Goal: Entertainment & Leisure: Consume media (video, audio)

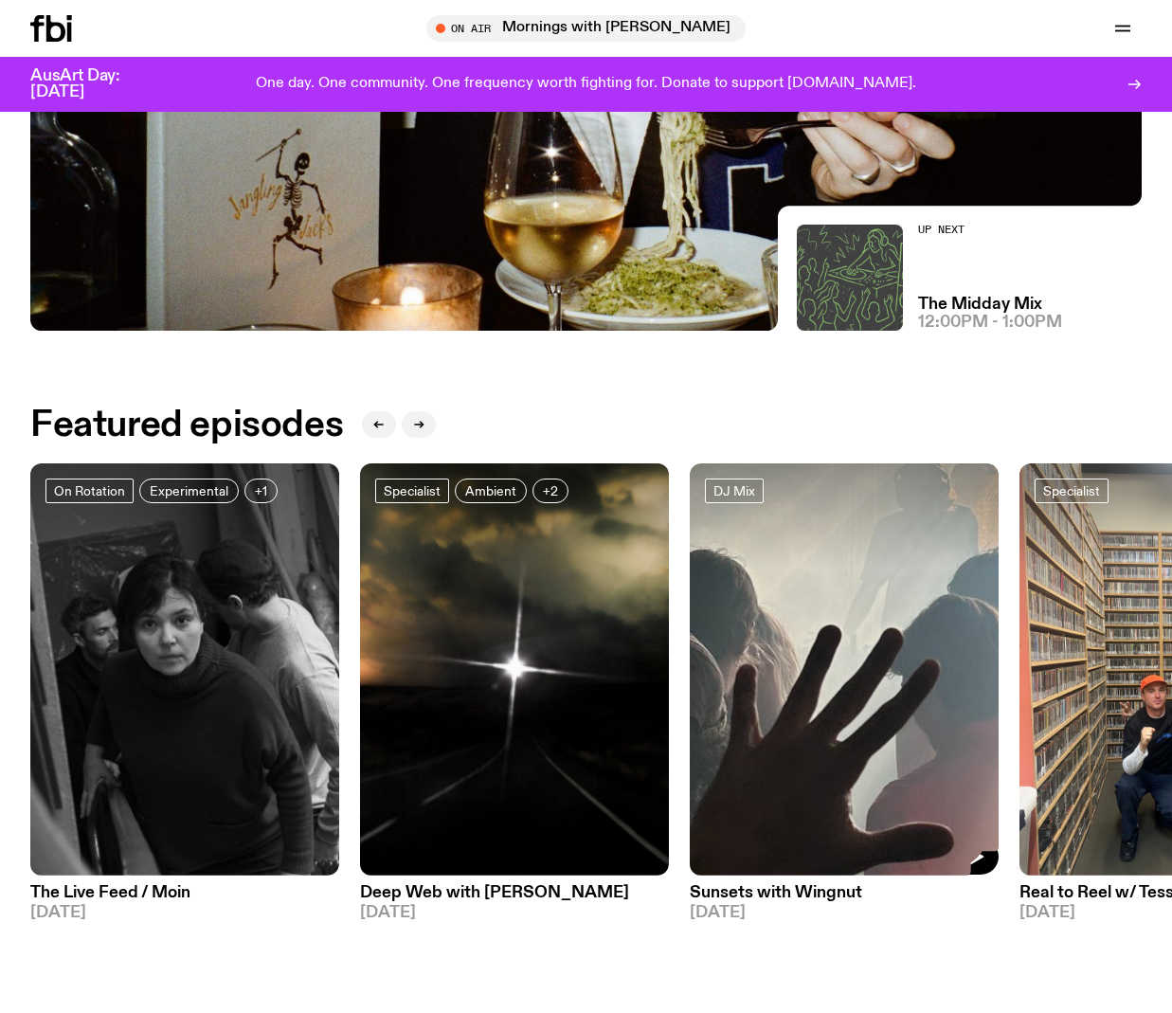
scroll to position [475, 0]
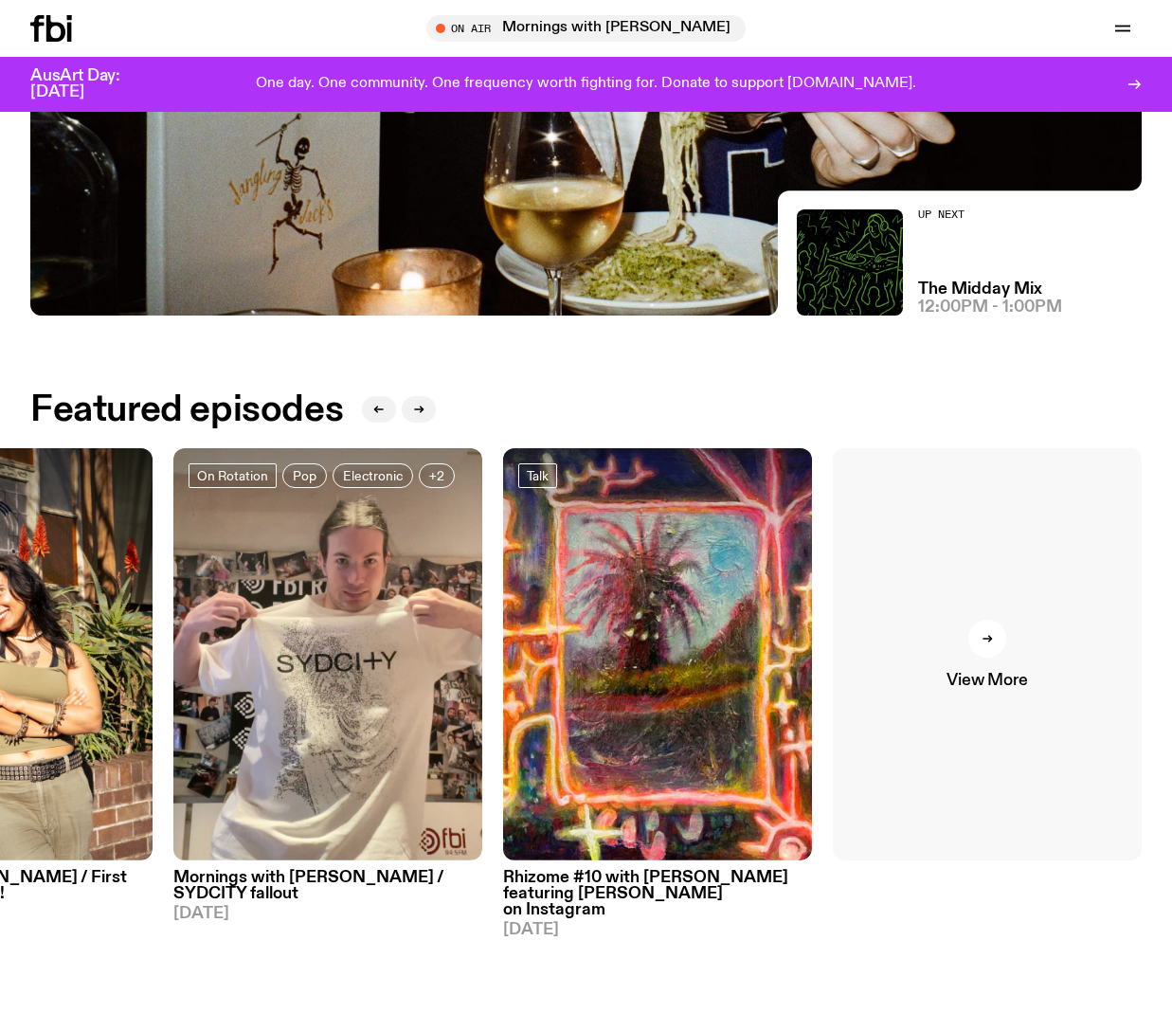
click at [985, 673] on span "View More" at bounding box center [987, 681] width 81 height 16
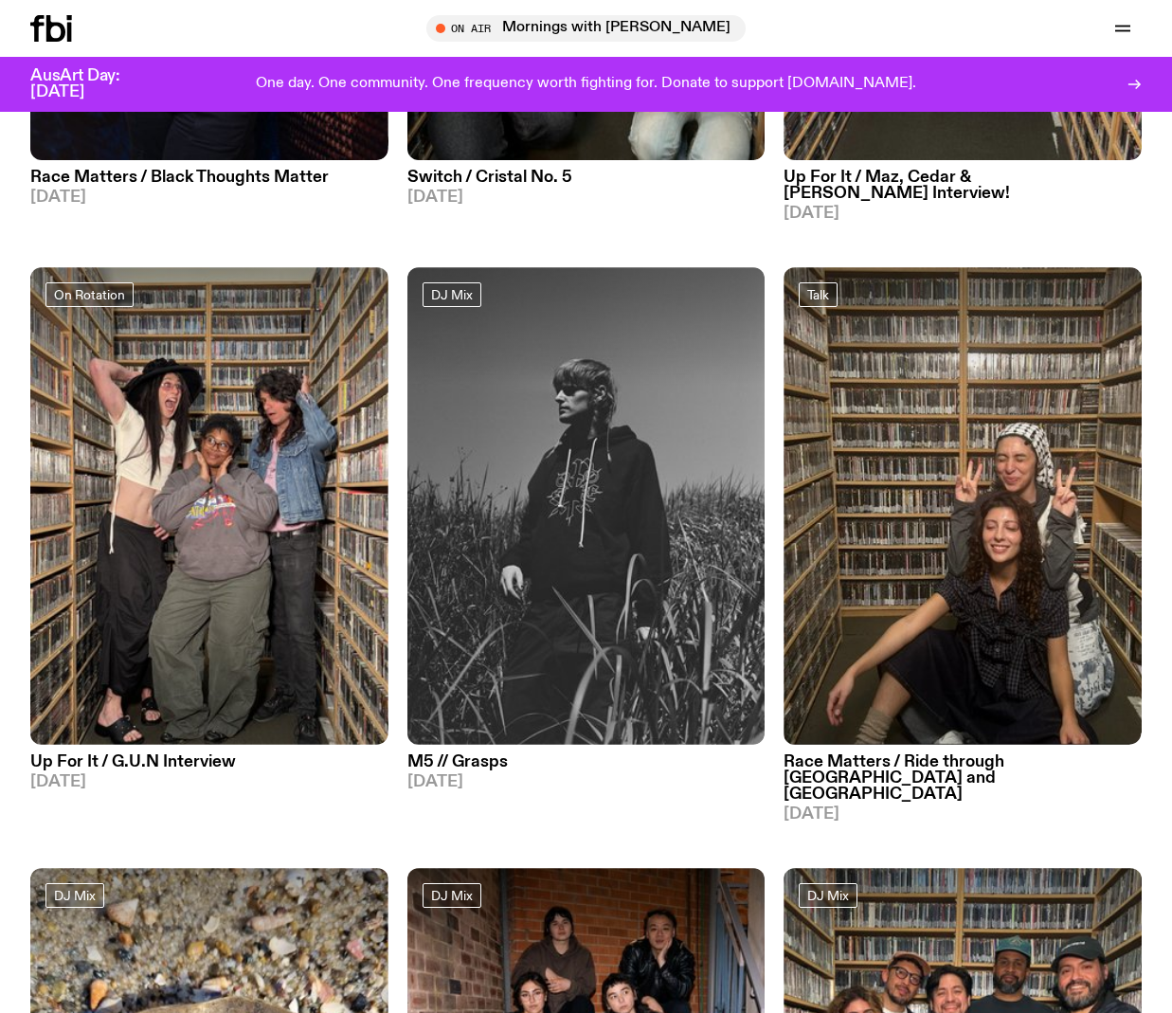
scroll to position [2919, 0]
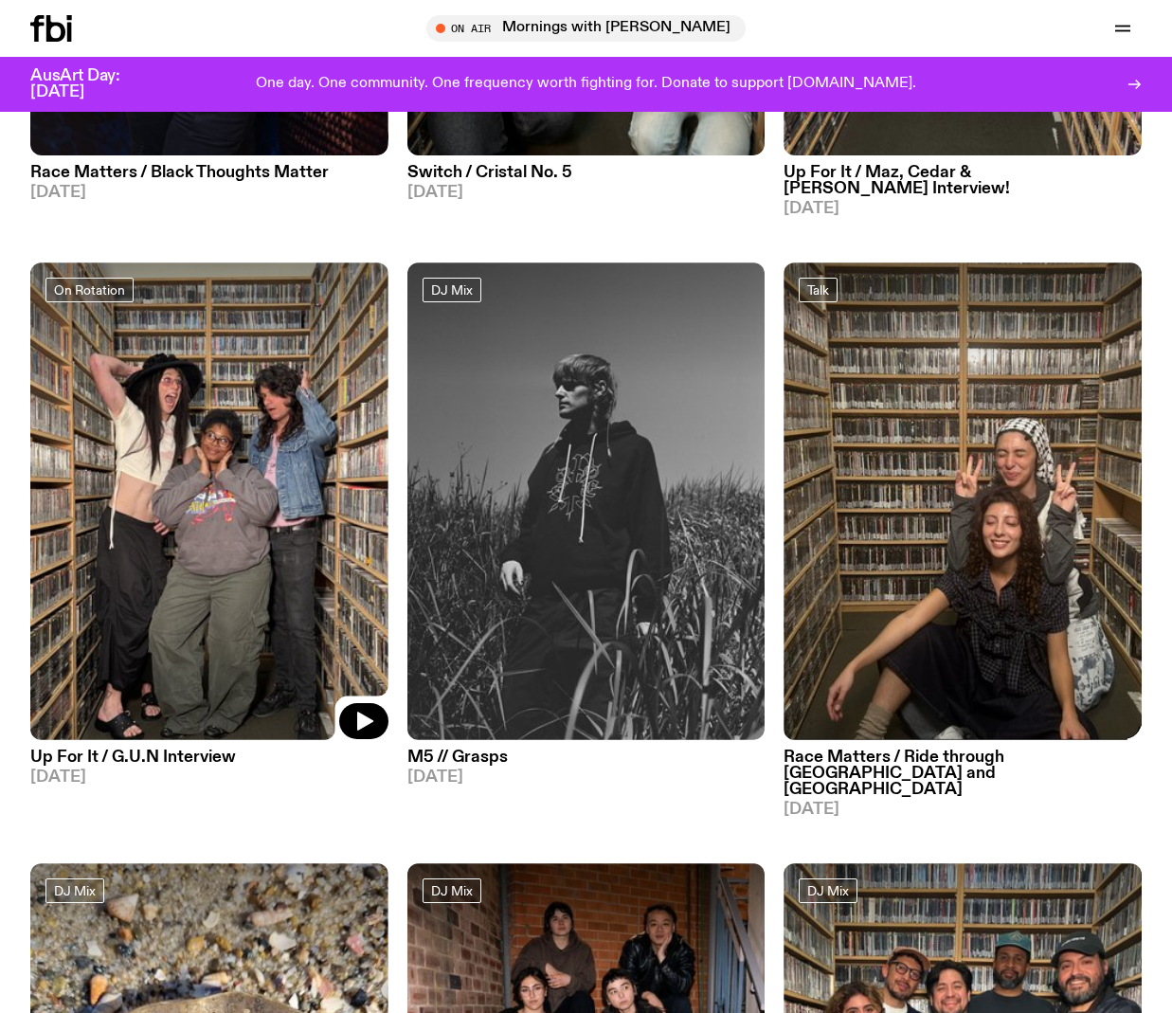
click at [126, 497] on img at bounding box center [209, 501] width 358 height 478
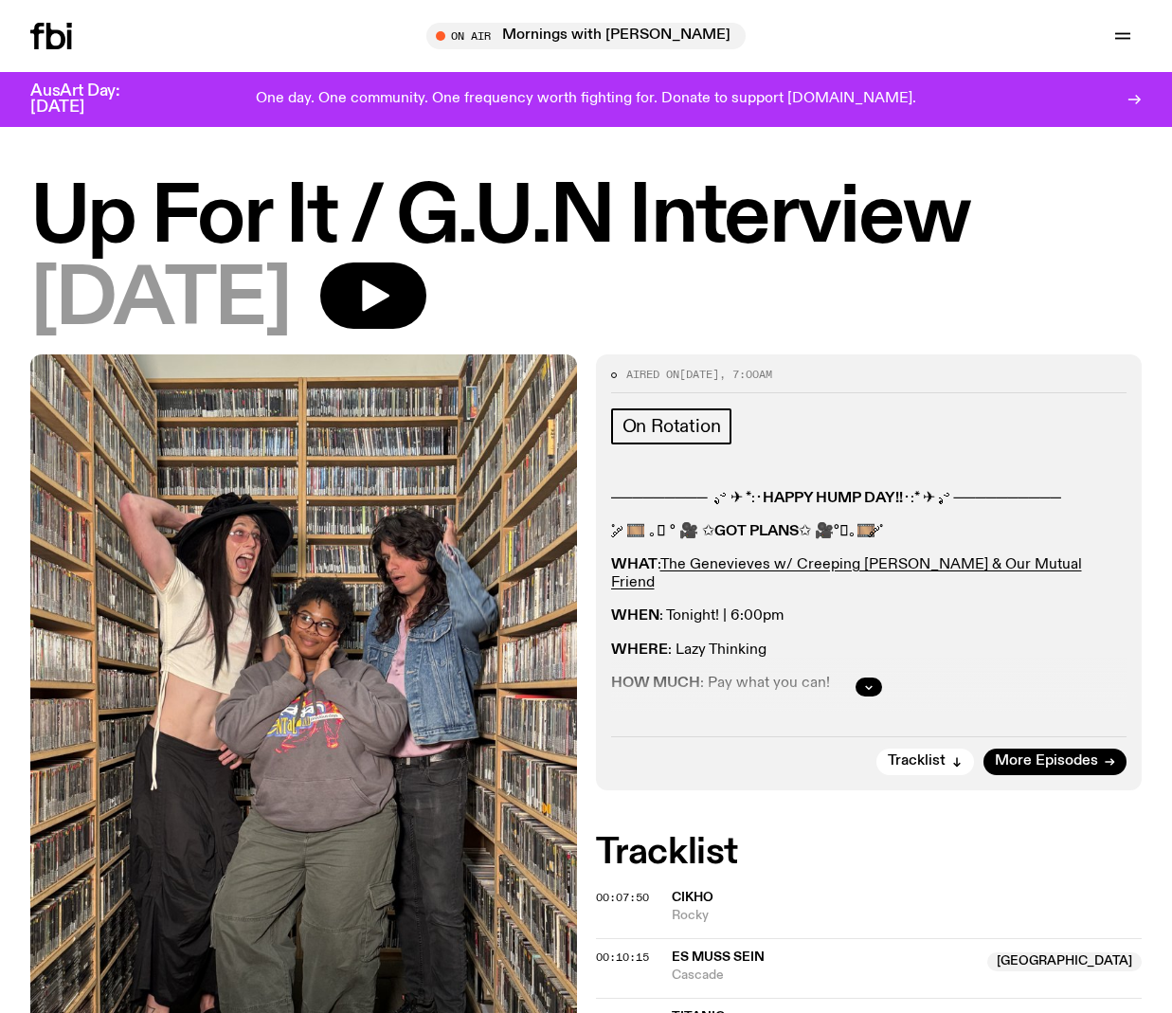
click at [55, 27] on icon at bounding box center [51, 36] width 42 height 27
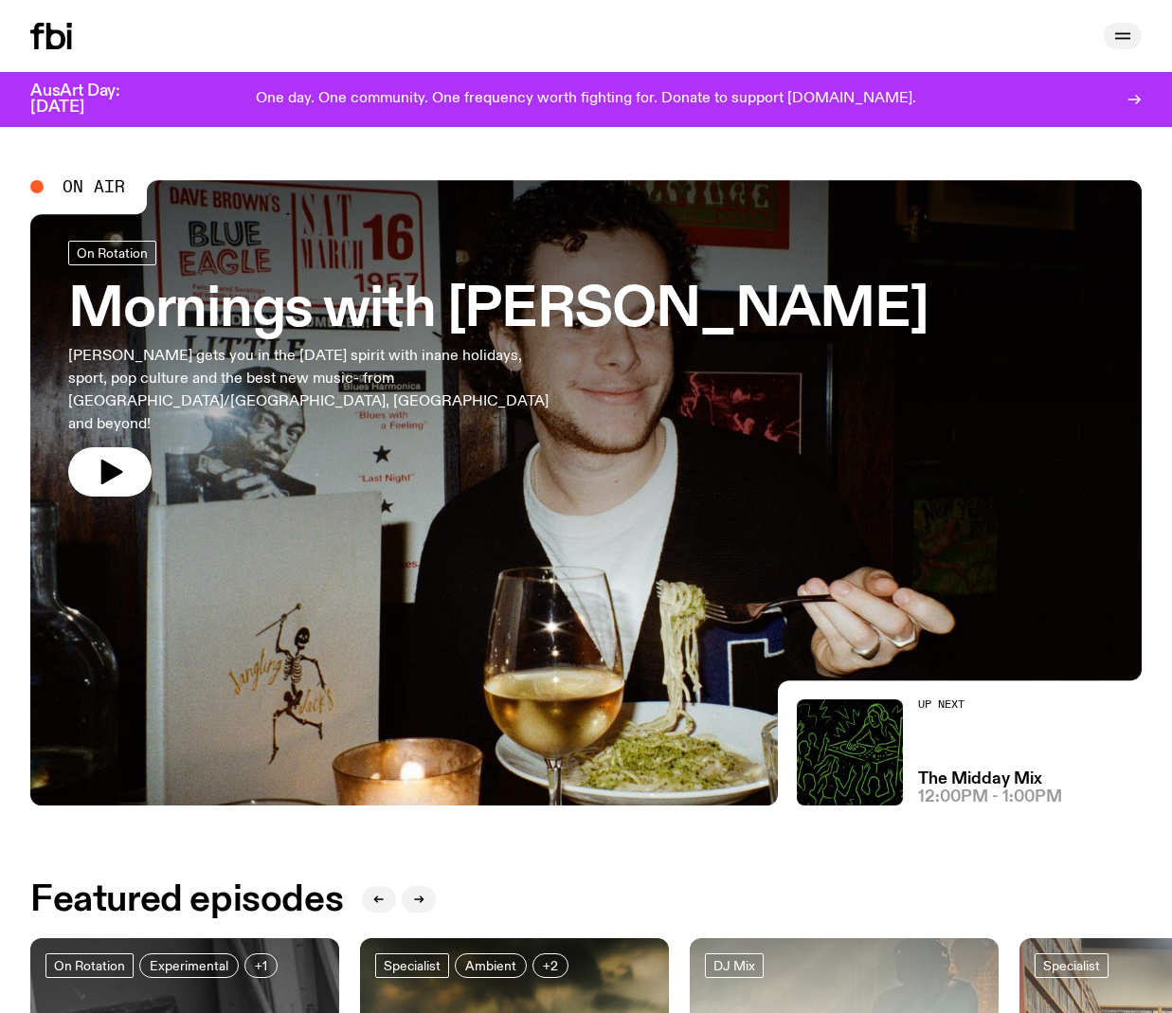
click at [1123, 34] on icon "button" at bounding box center [1122, 36] width 23 height 23
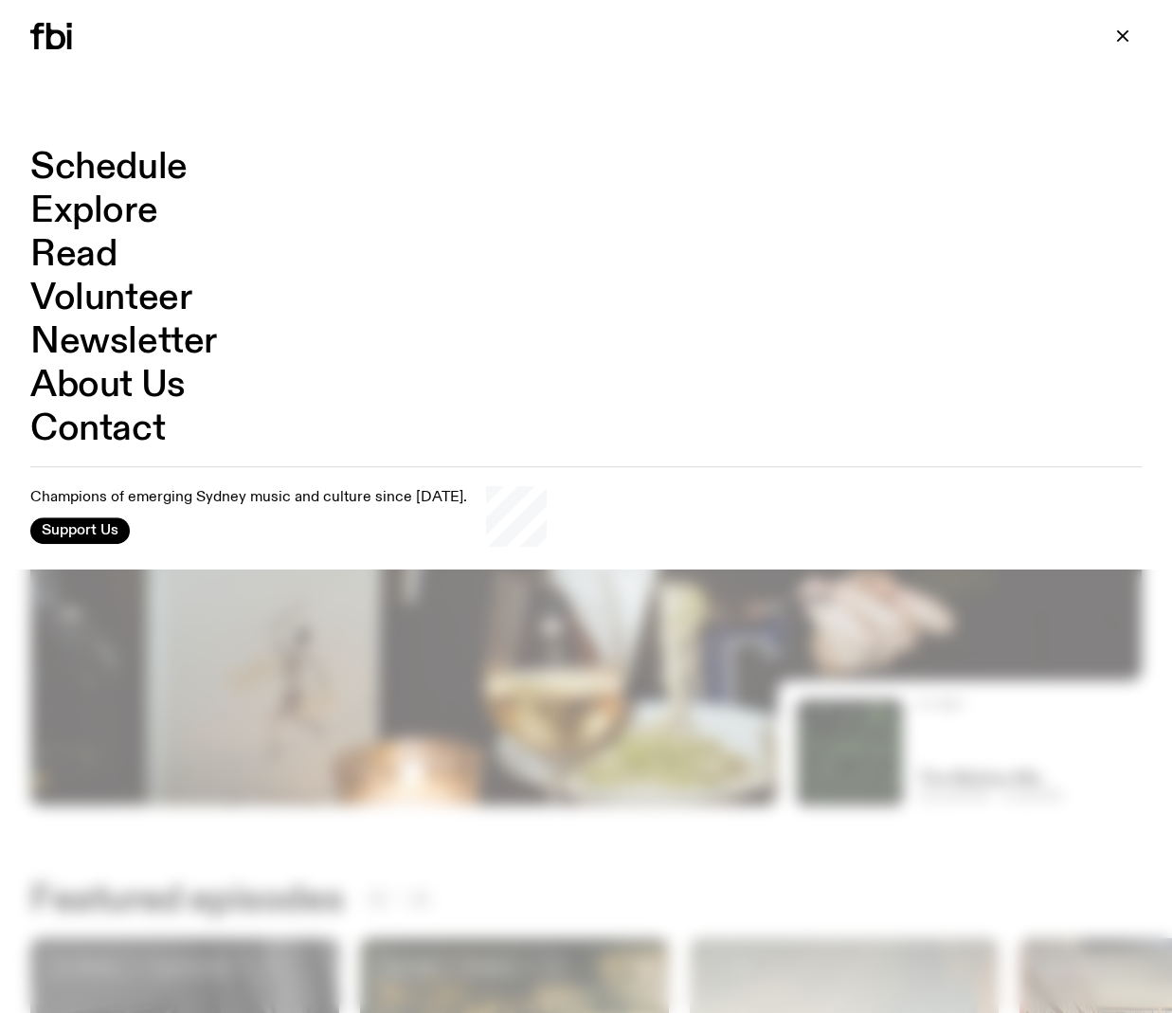
click at [140, 209] on link "Explore" at bounding box center [93, 211] width 127 height 36
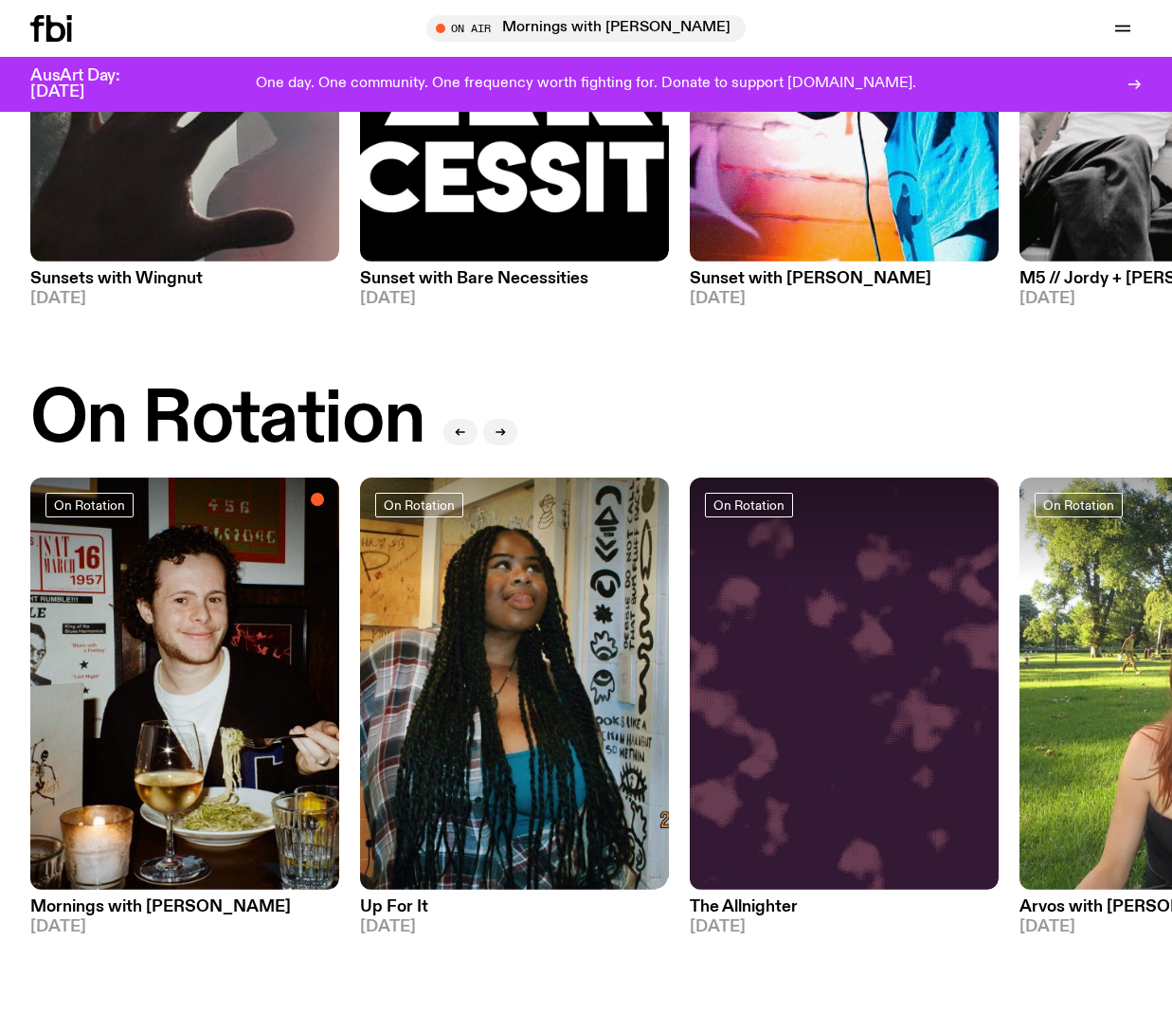
scroll to position [418, 0]
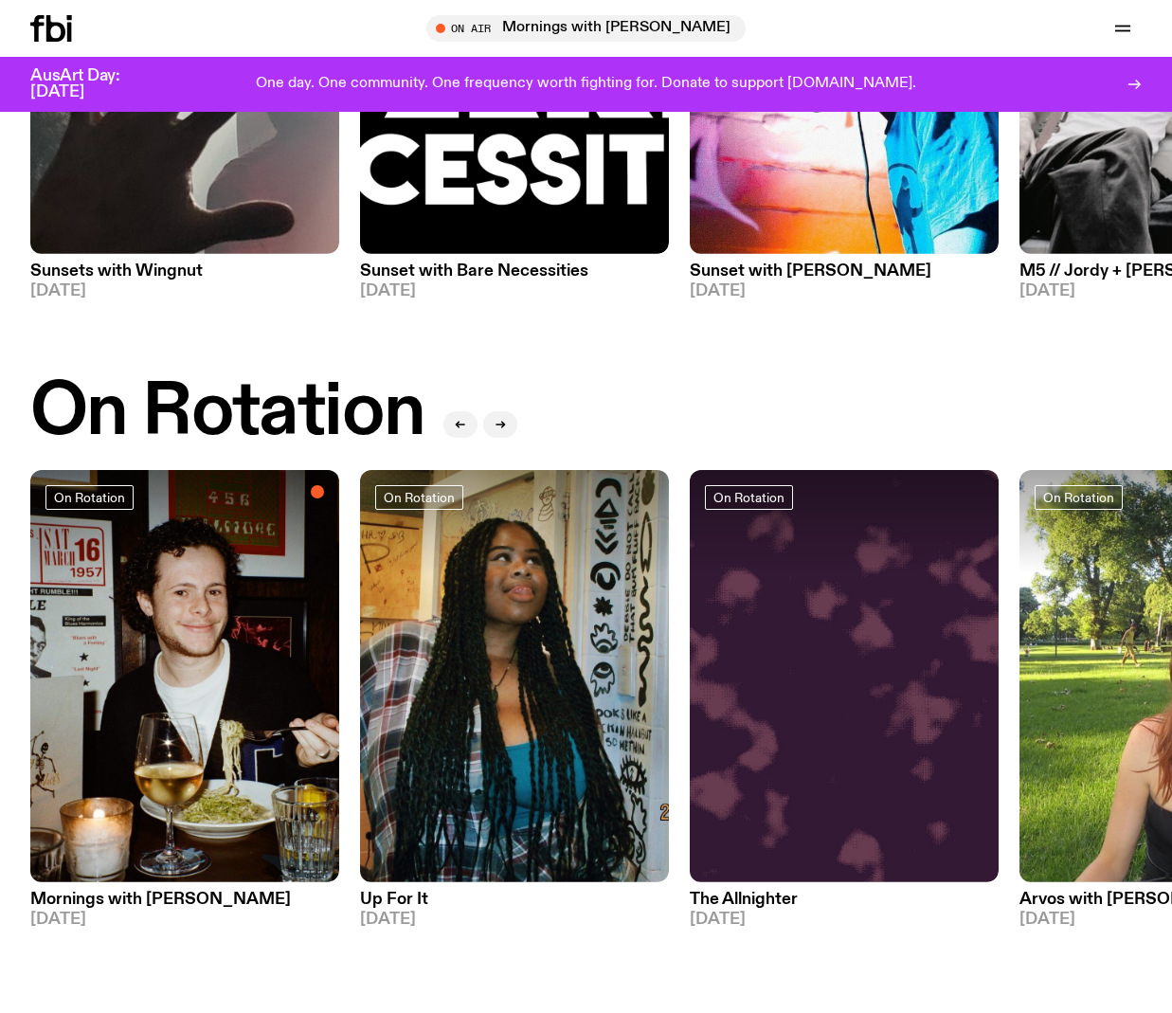
click at [413, 892] on h3 "Up For It" at bounding box center [514, 900] width 309 height 16
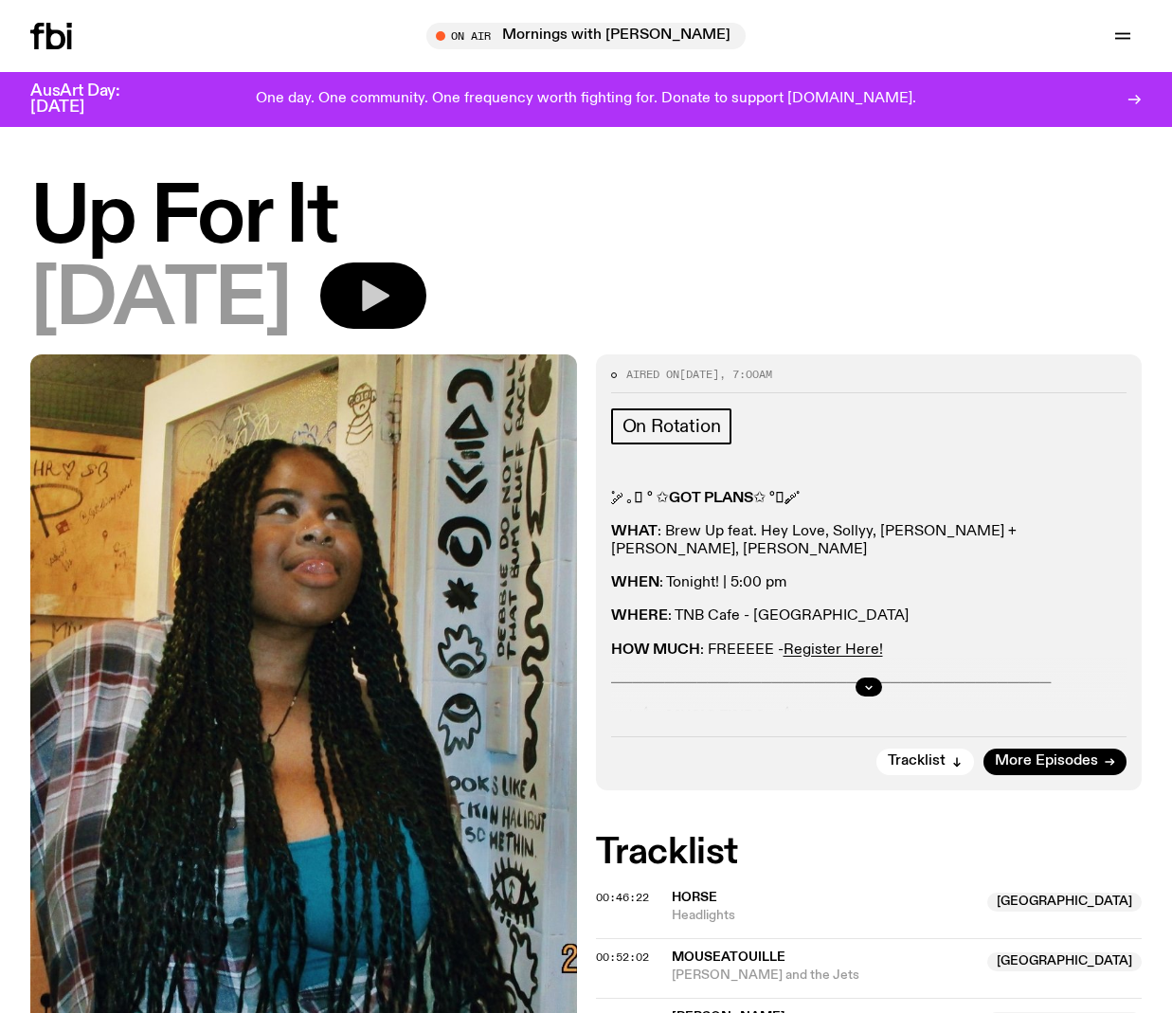
click at [392, 311] on icon "button" at bounding box center [373, 296] width 38 height 38
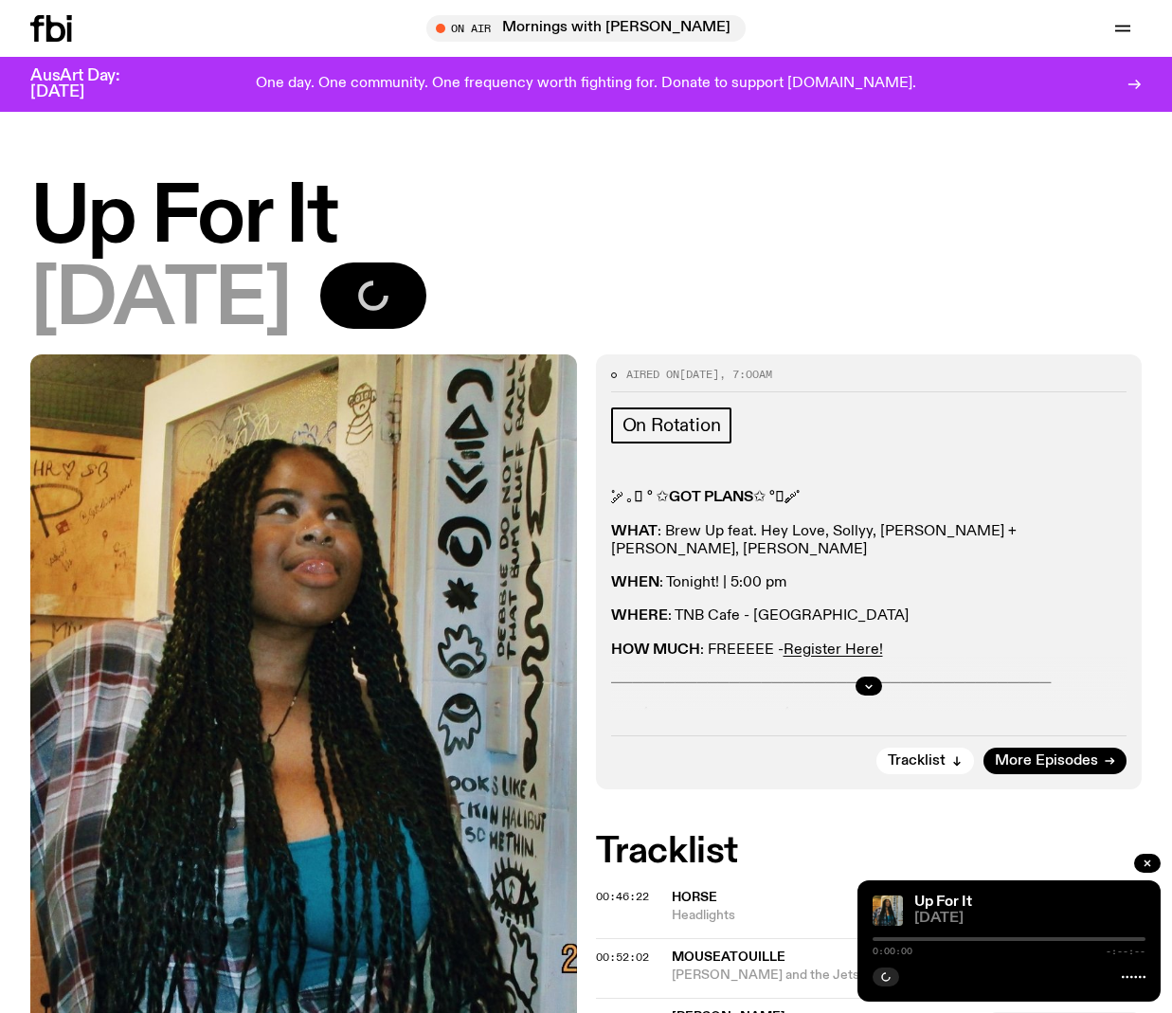
scroll to position [99, 0]
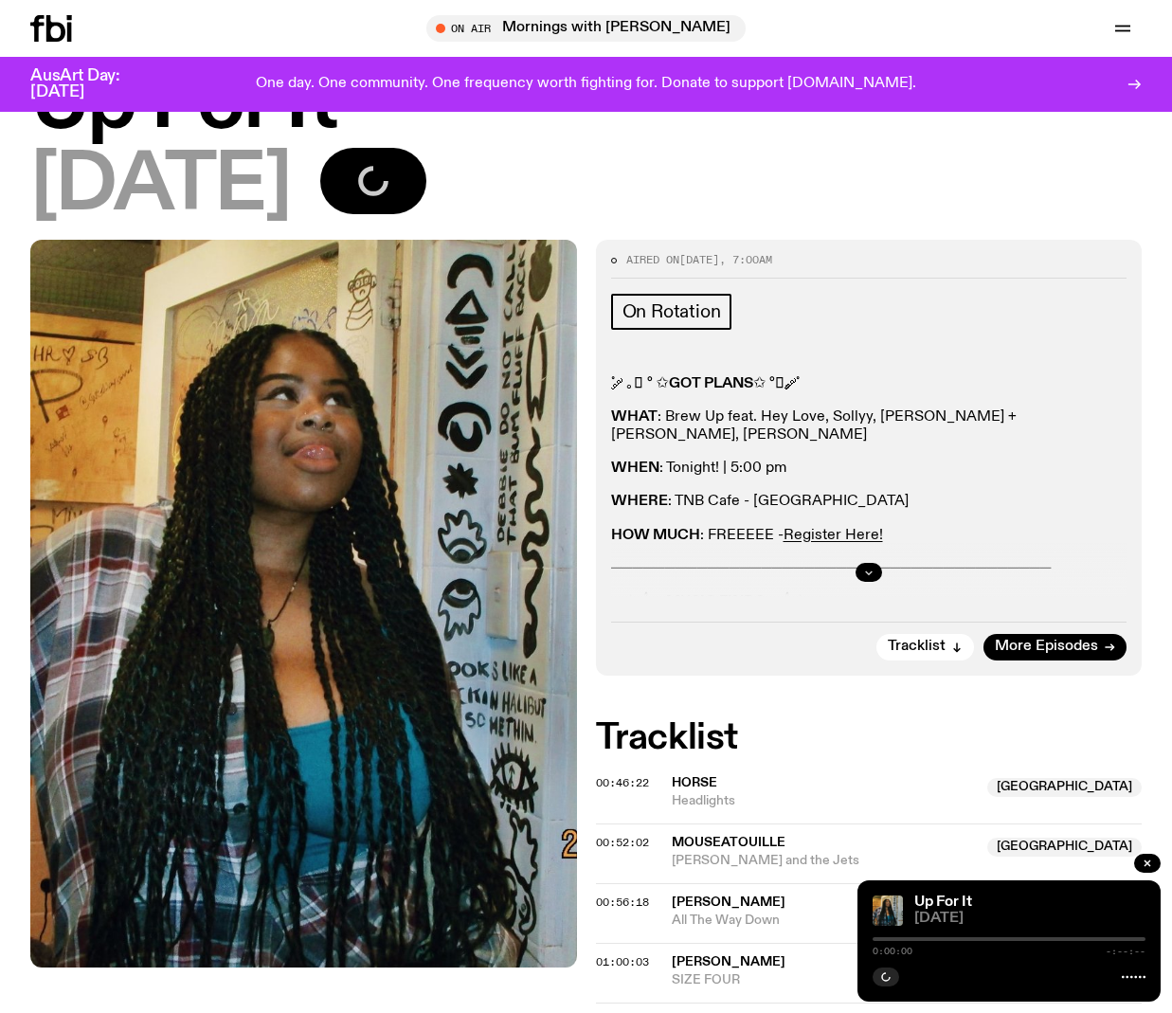
click at [872, 570] on icon "button" at bounding box center [868, 572] width 11 height 11
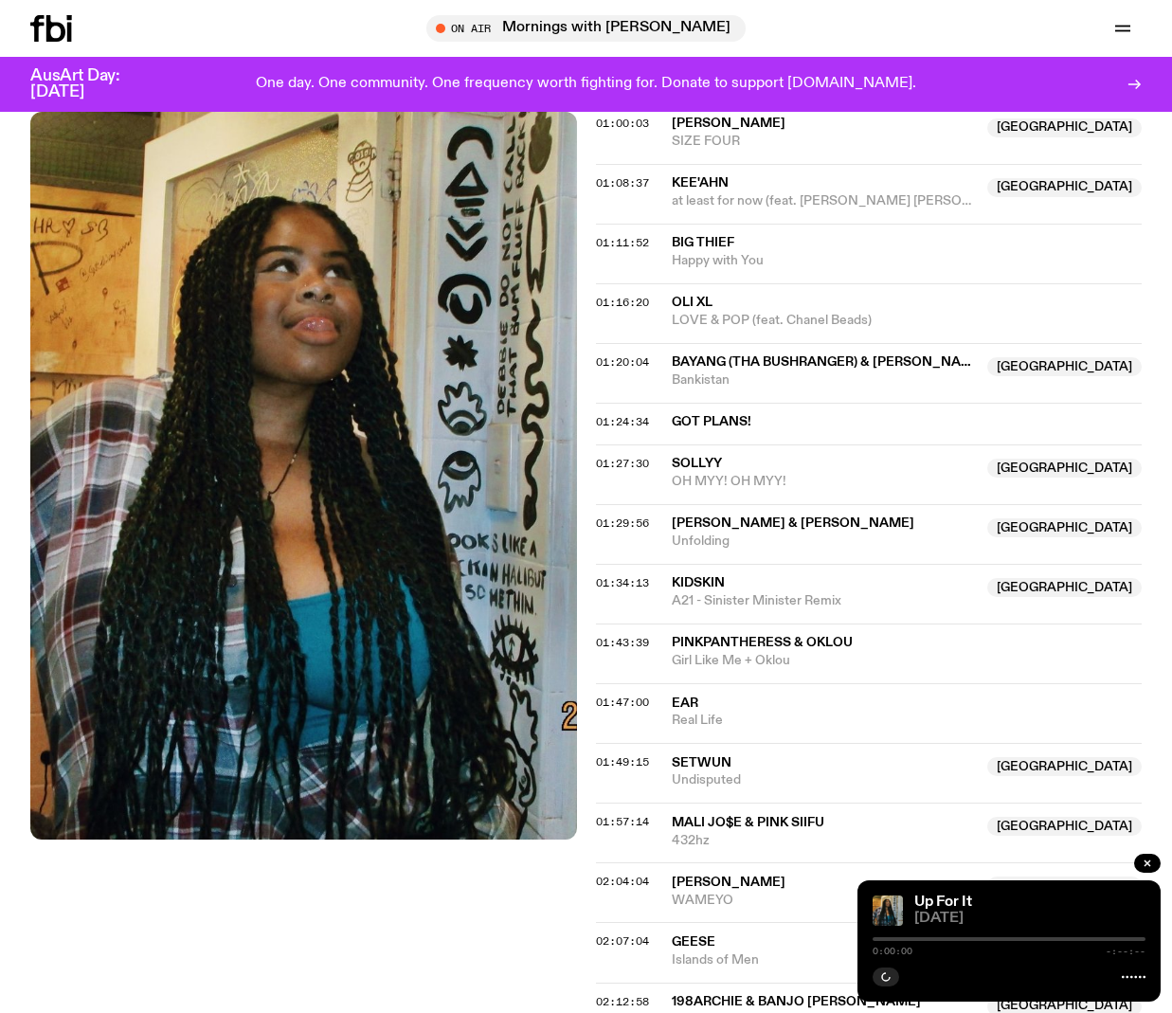
scroll to position [0, 0]
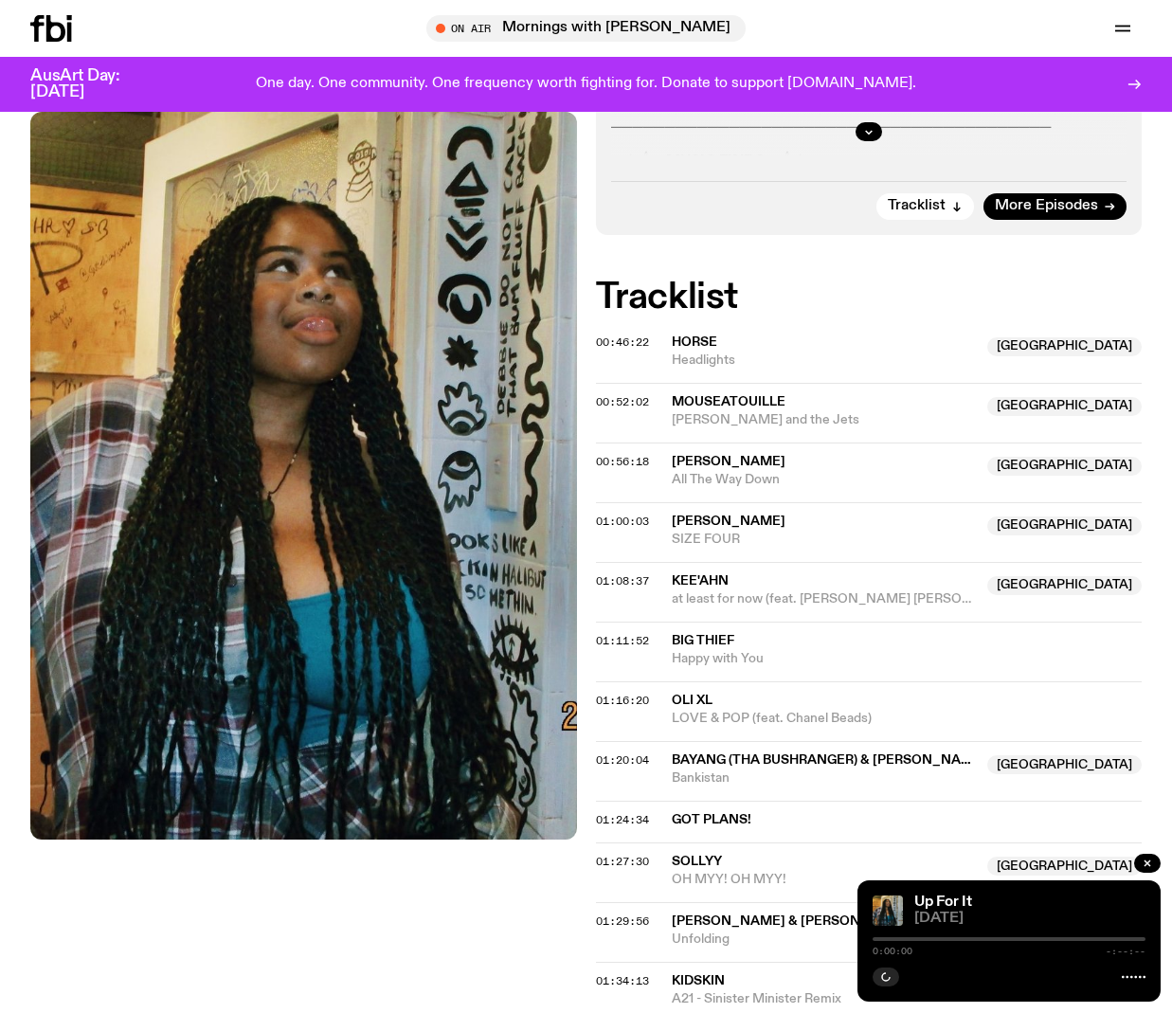
scroll to position [515, 0]
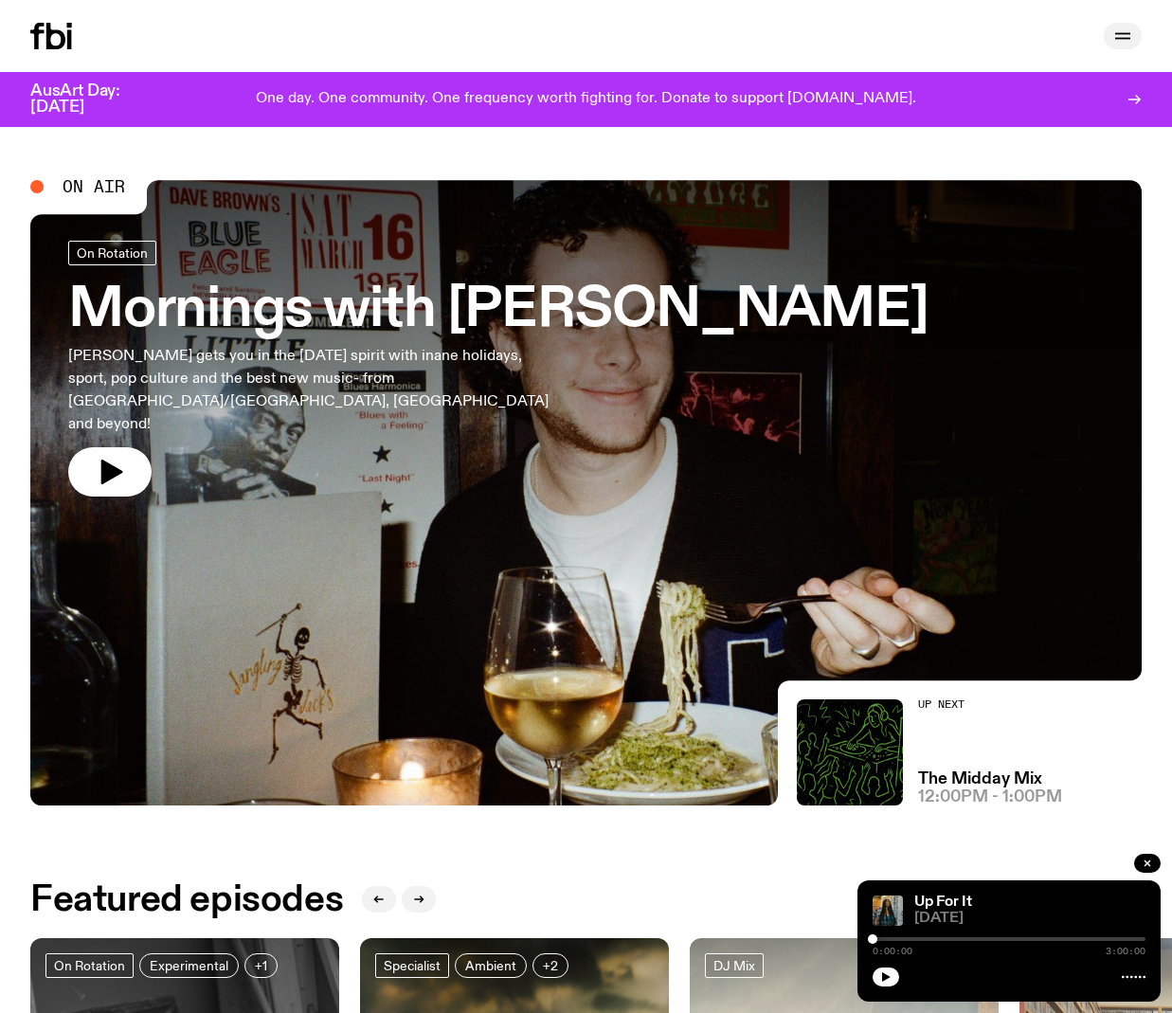
click at [1139, 28] on div "Schedule Explore Read Volunteer Newsletter Support Us" at bounding box center [586, 36] width 1172 height 72
click at [1129, 31] on icon "button" at bounding box center [1122, 36] width 23 height 23
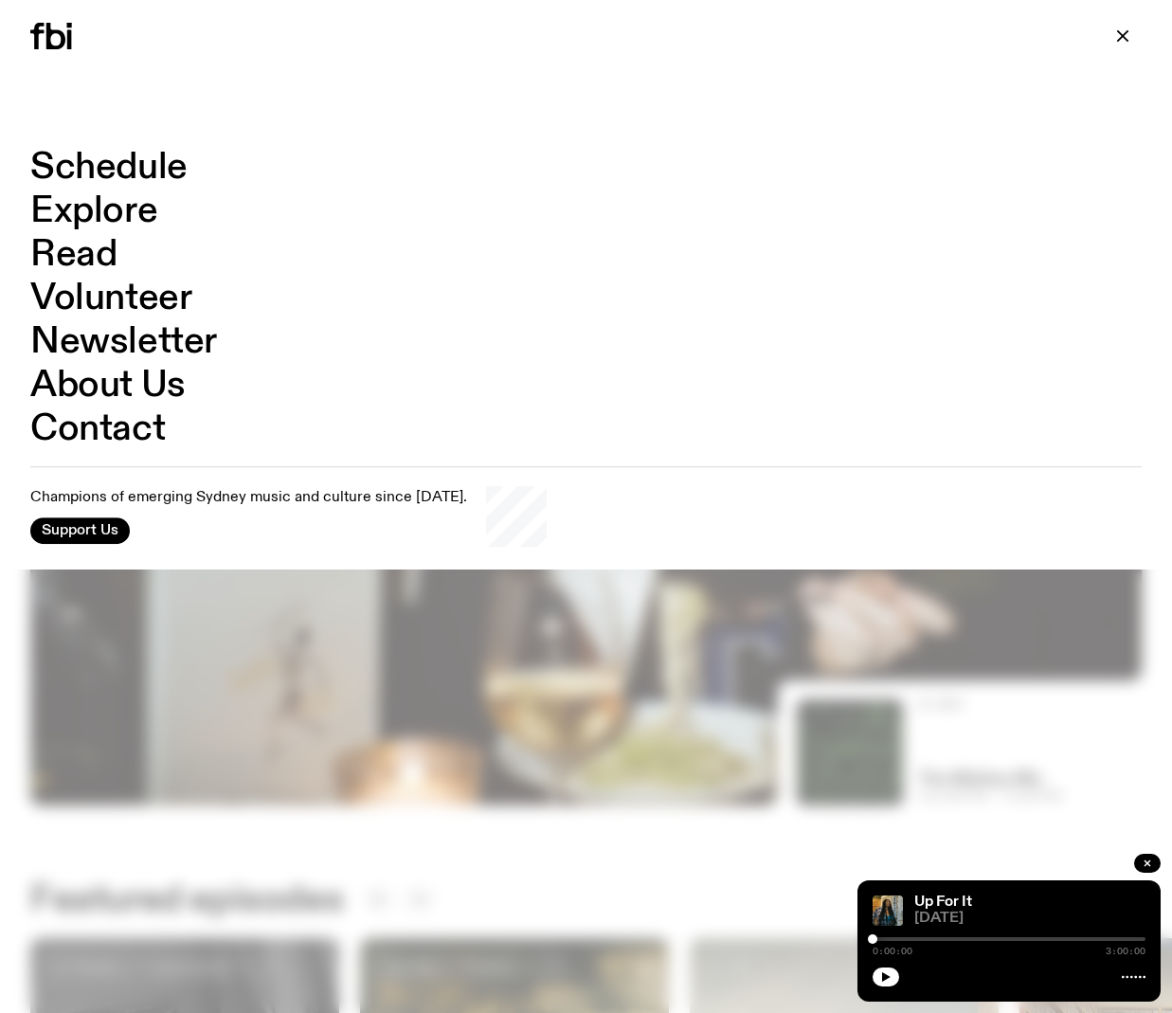
click at [75, 205] on link "Explore" at bounding box center [93, 211] width 127 height 36
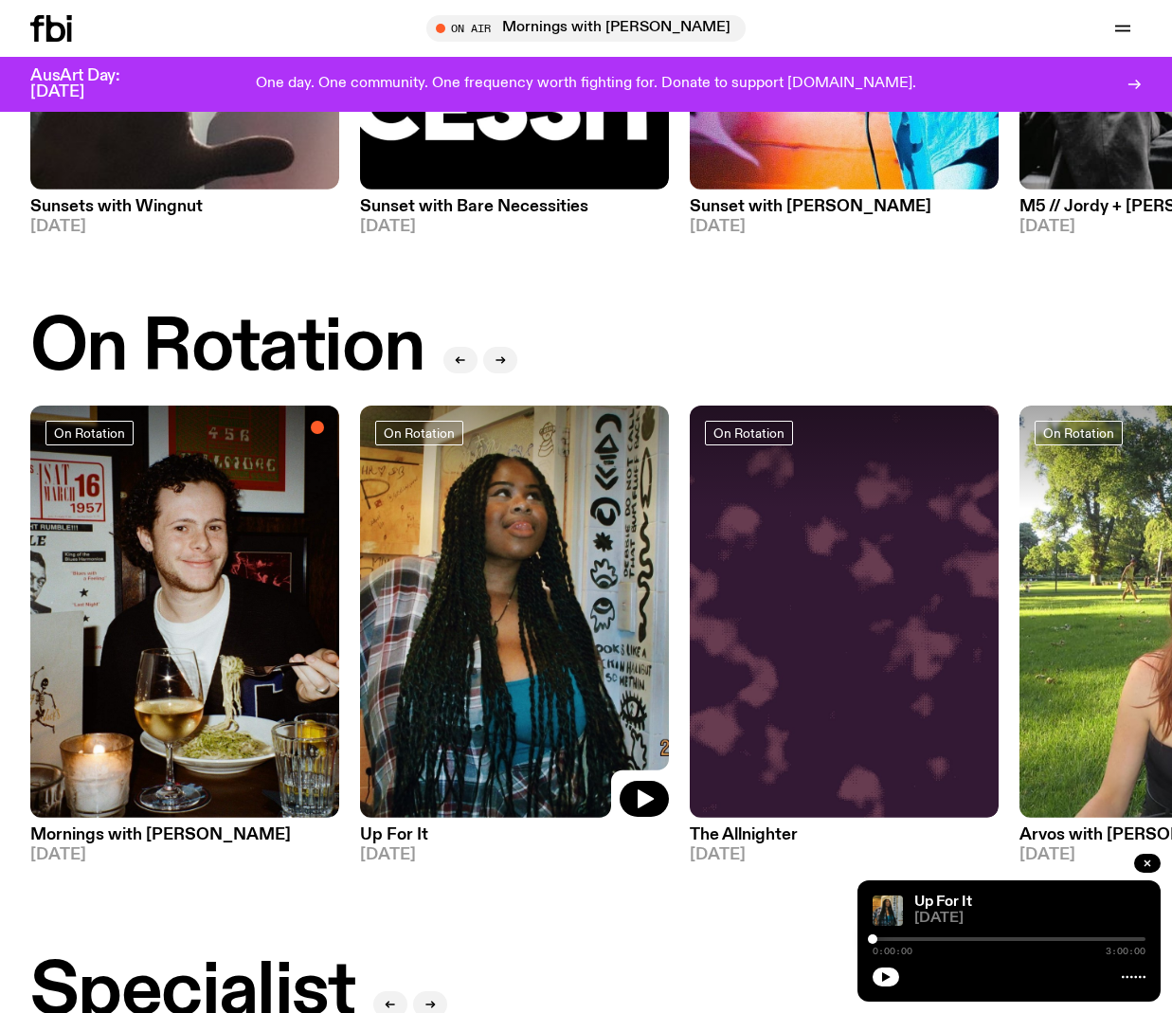
scroll to position [483, 0]
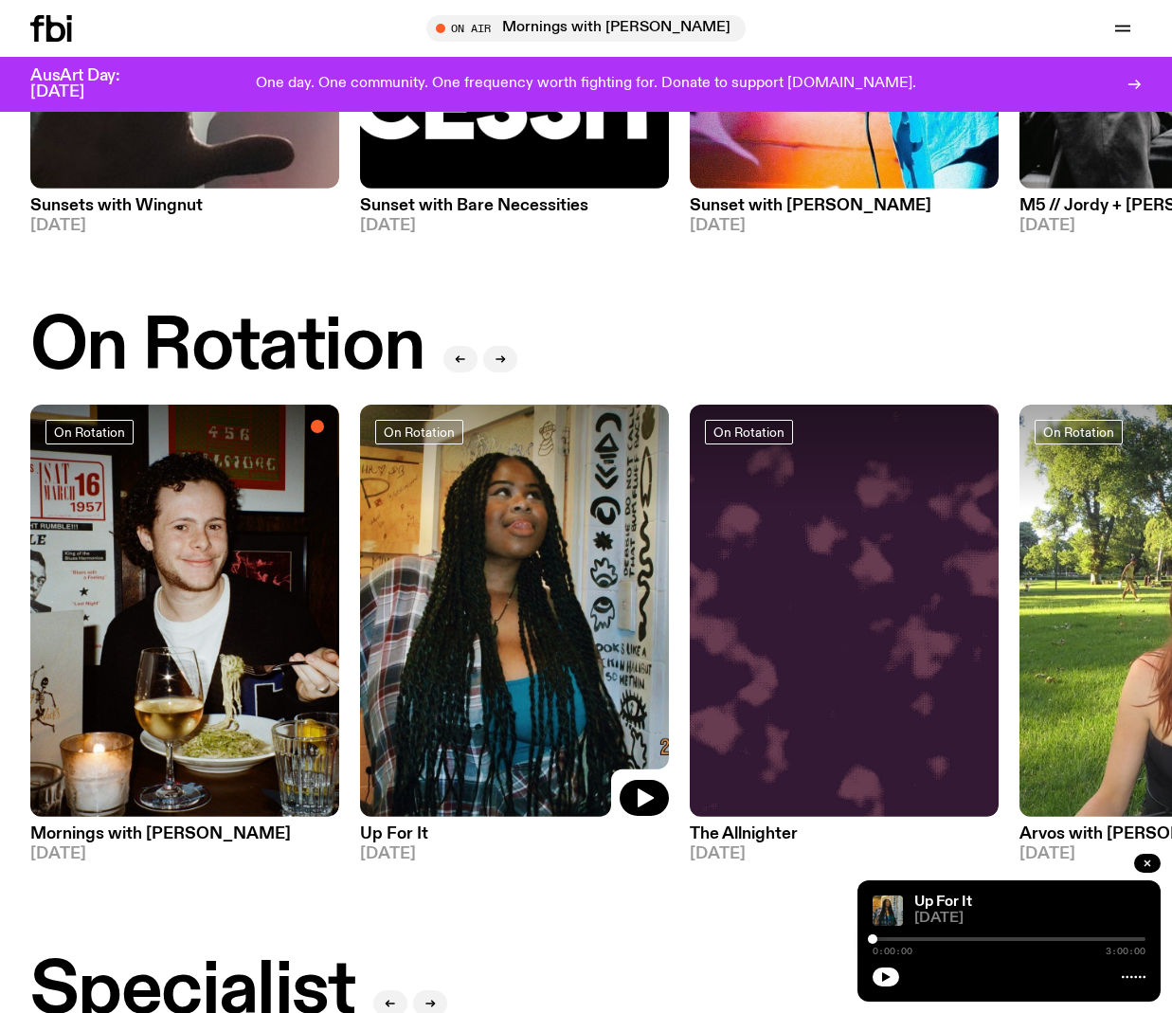
click at [413, 839] on h3 "Up For It" at bounding box center [514, 834] width 309 height 16
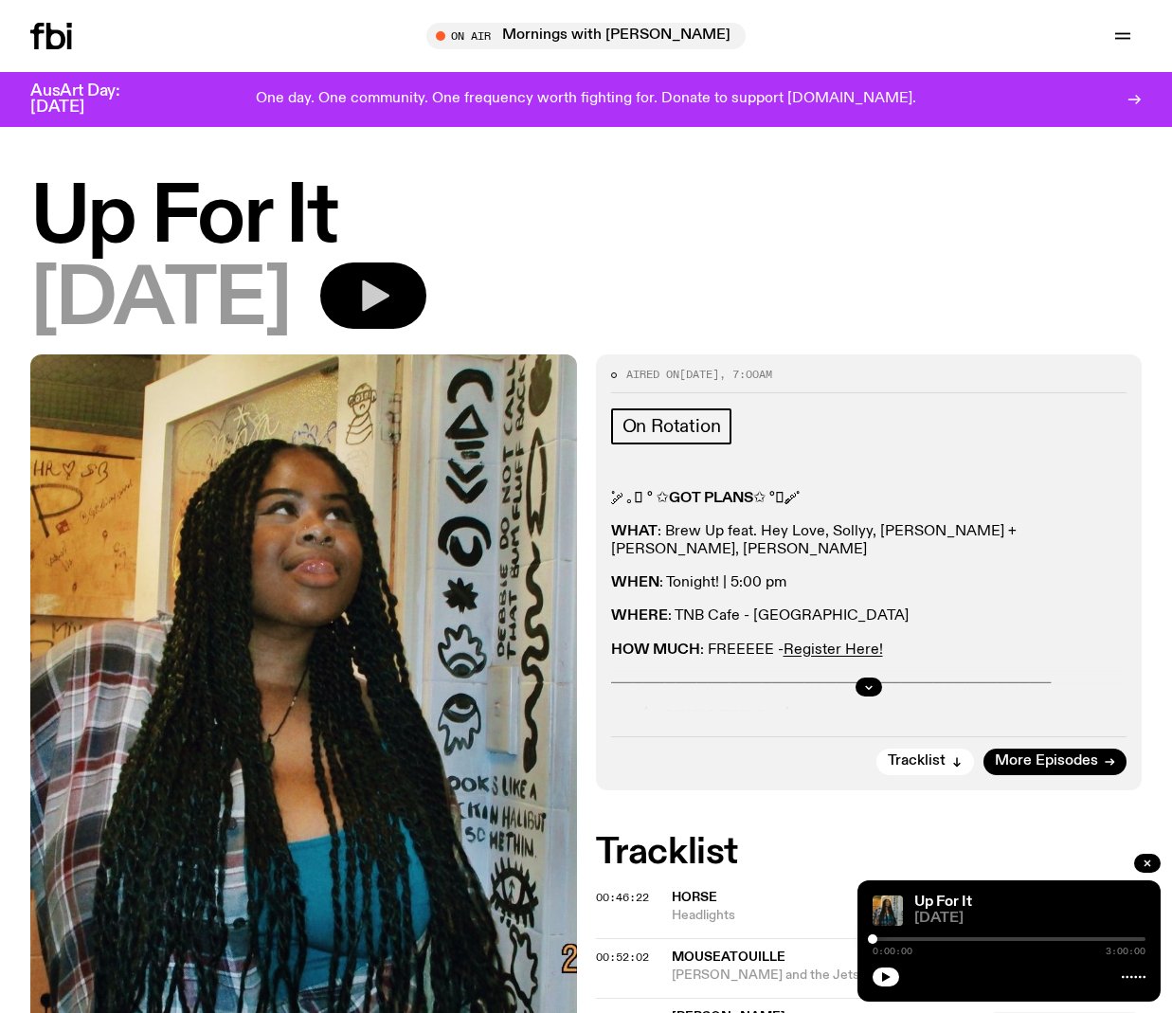
click at [392, 313] on icon "button" at bounding box center [373, 296] width 38 height 38
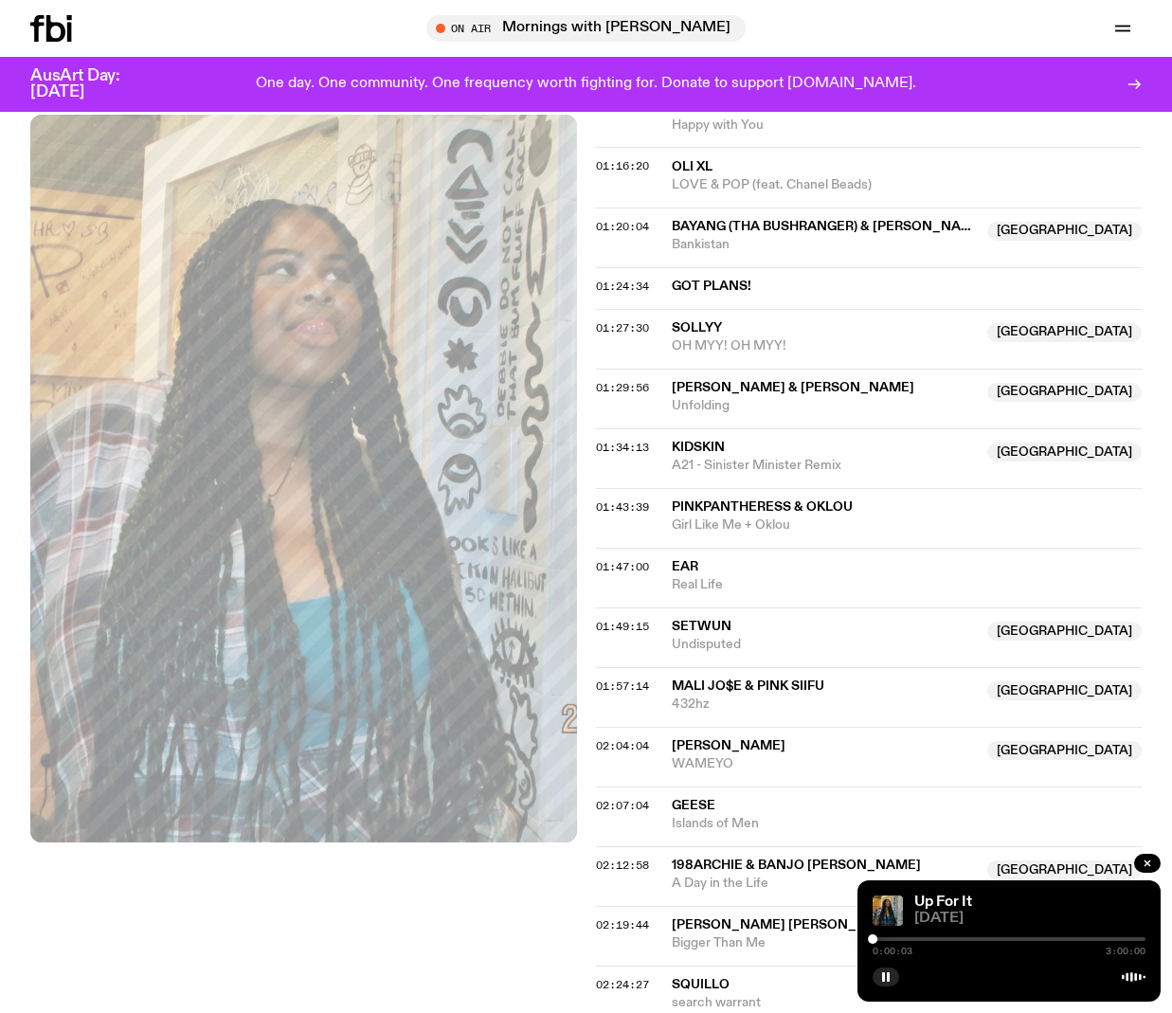
scroll to position [1299, 0]
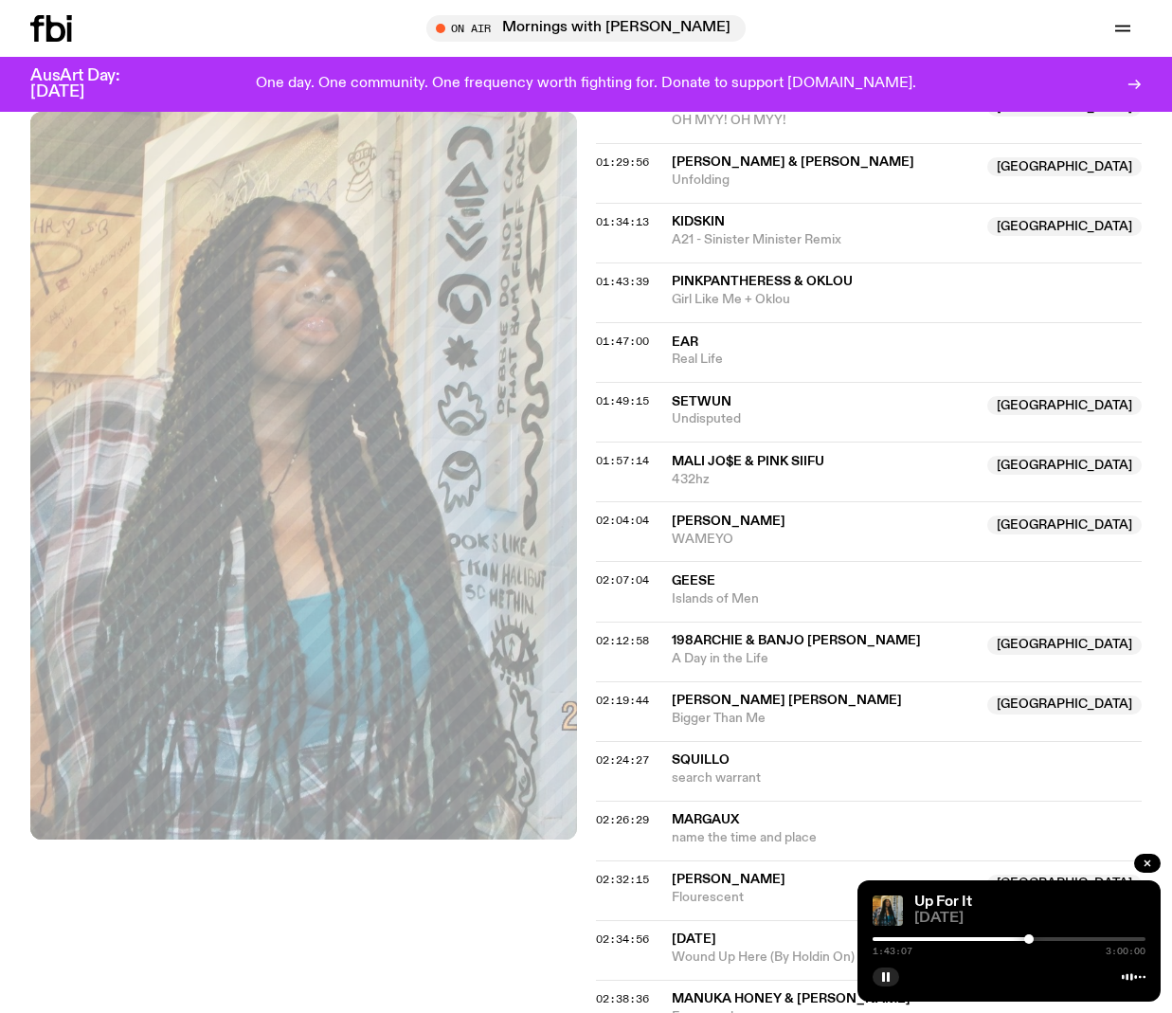
drag, startPoint x: 873, startPoint y: 940, endPoint x: 1029, endPoint y: 937, distance: 156.4
click at [1029, 937] on div at bounding box center [1028, 938] width 9 height 9
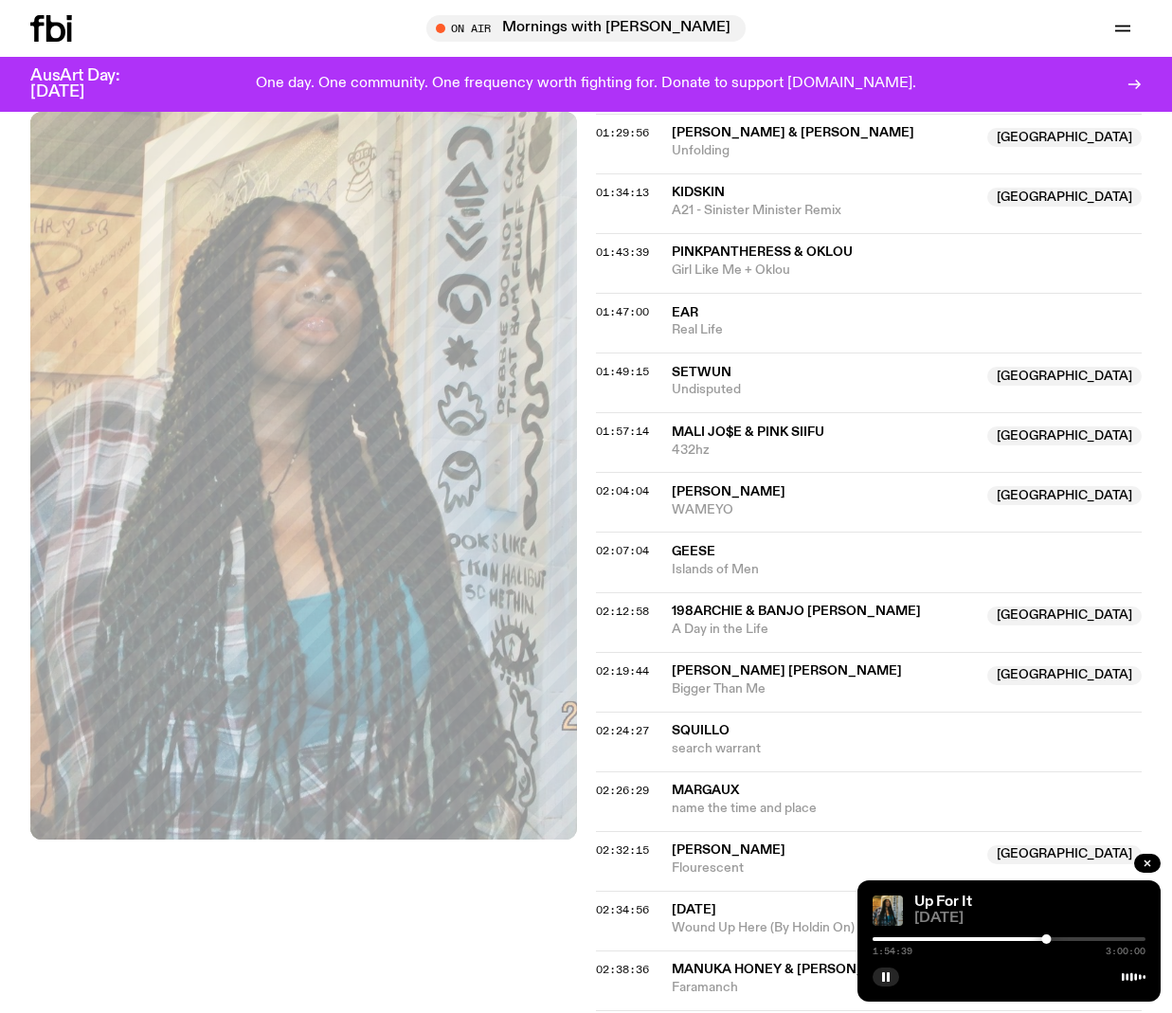
scroll to position [1350, 0]
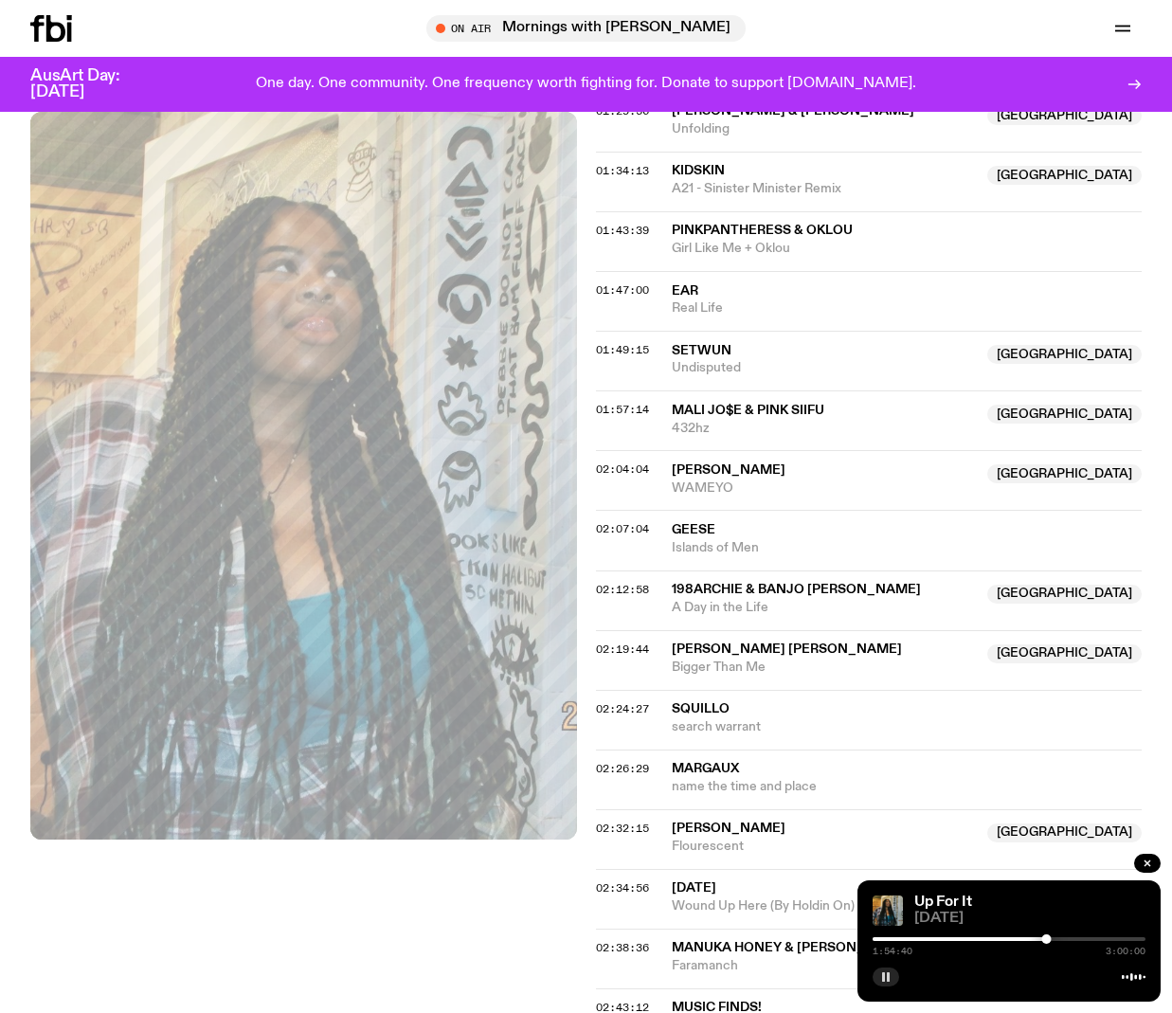
click at [884, 974] on rect "button" at bounding box center [883, 976] width 3 height 9
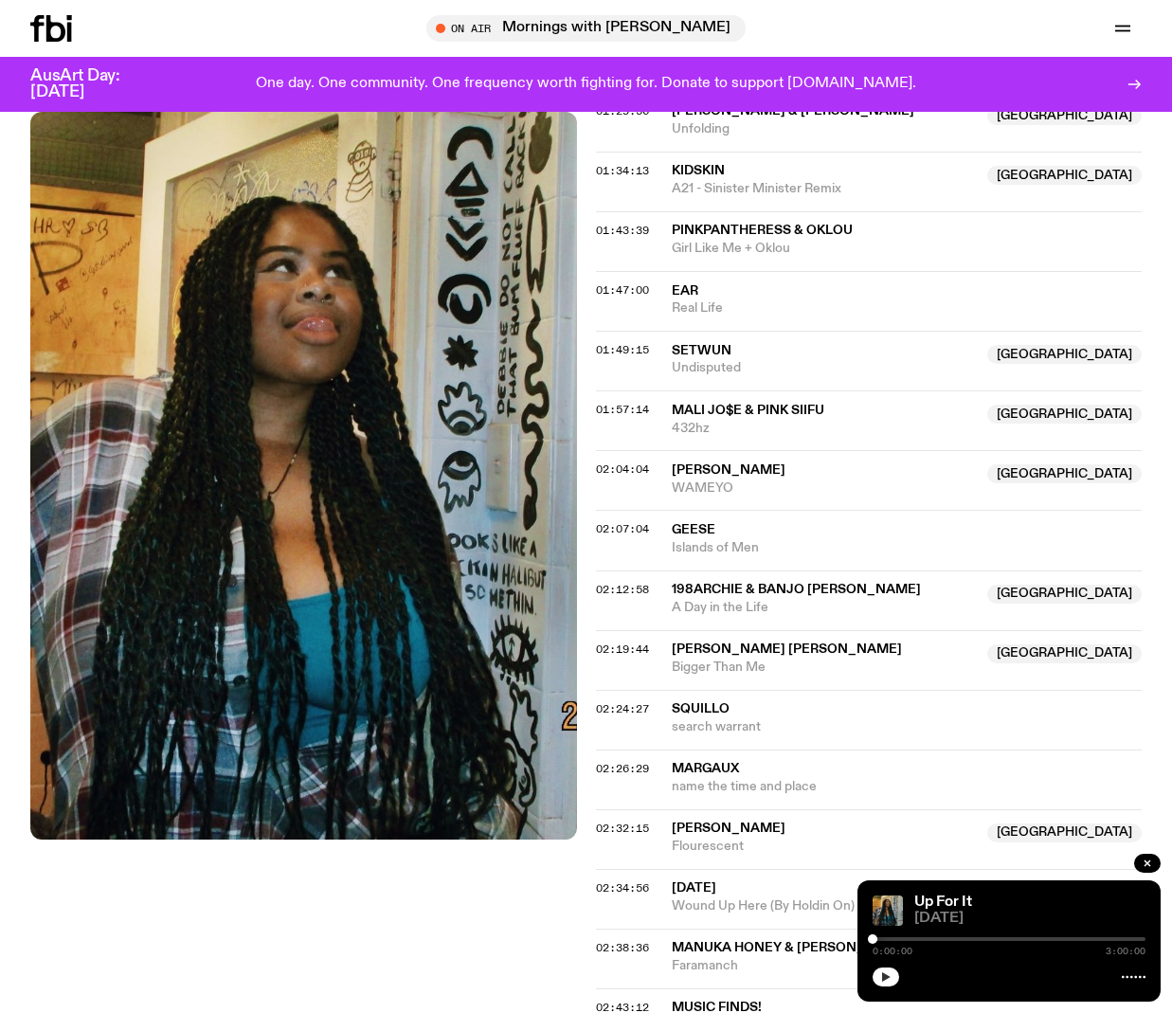
drag, startPoint x: 1020, startPoint y: 932, endPoint x: 826, endPoint y: 940, distance: 193.5
click at [829, 939] on div "Schedule Explore Read Volunteer Newsletter About Us Contact Champions of emergi…" at bounding box center [586, 299] width 1172 height 3299
click at [888, 974] on icon "button" at bounding box center [885, 976] width 11 height 11
click at [888, 974] on rect "button" at bounding box center [888, 976] width 3 height 9
click at [888, 974] on icon "button" at bounding box center [885, 976] width 11 height 11
